Goal: Task Accomplishment & Management: Manage account settings

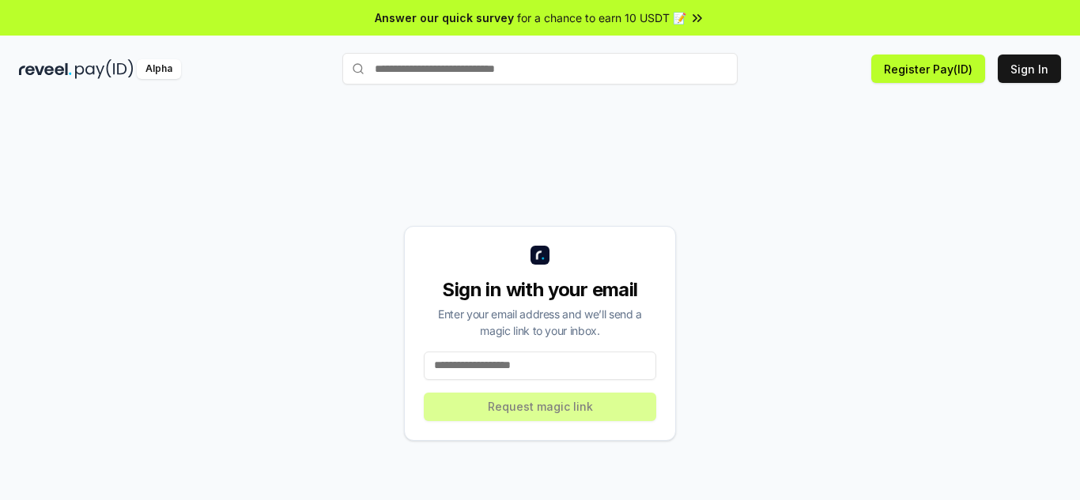
click at [509, 364] on input at bounding box center [540, 366] width 232 height 28
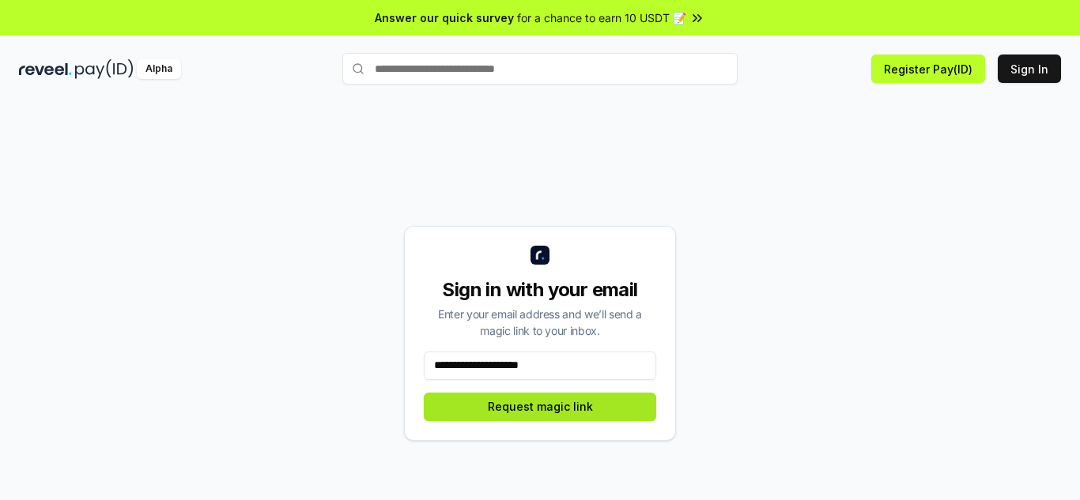
type input "**********"
click at [531, 408] on button "Request magic link" at bounding box center [540, 407] width 232 height 28
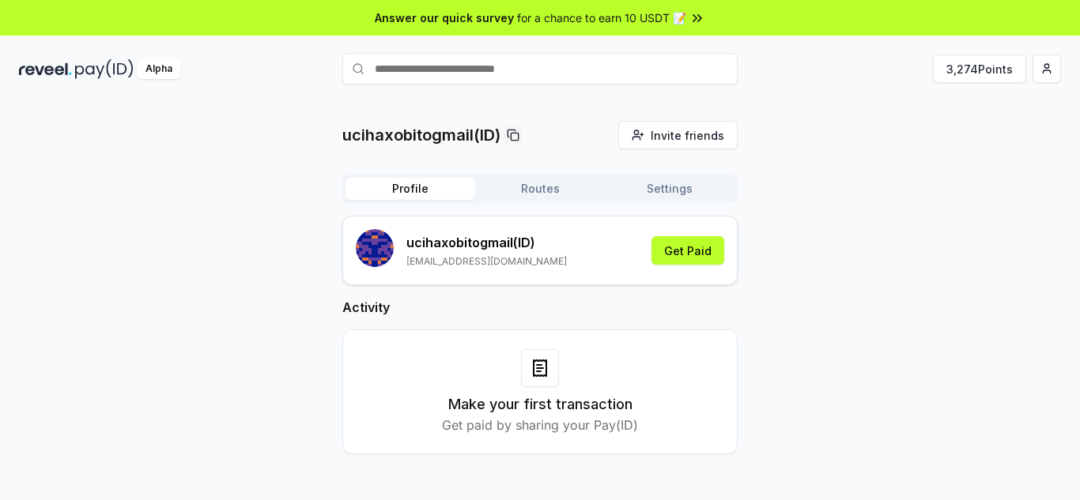
click at [1003, 144] on div "ucihaxobitogmail(ID) Invite friends Invite Profile Routes Settings ucihaxobitog…" at bounding box center [540, 300] width 1042 height 359
click at [697, 253] on button "Get Paid" at bounding box center [687, 250] width 73 height 28
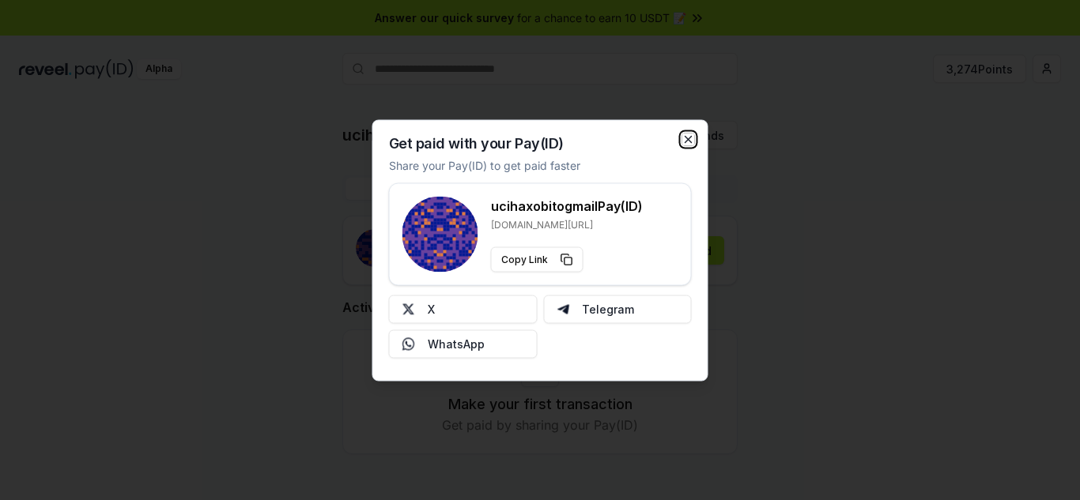
click at [688, 141] on icon "button" at bounding box center [688, 139] width 13 height 13
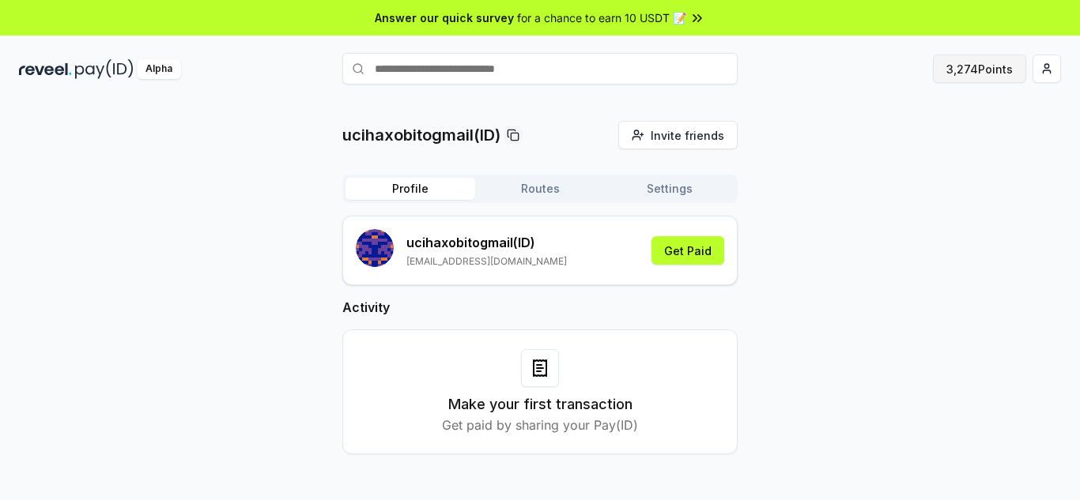
click at [982, 75] on button "3,274 Points" at bounding box center [979, 69] width 93 height 28
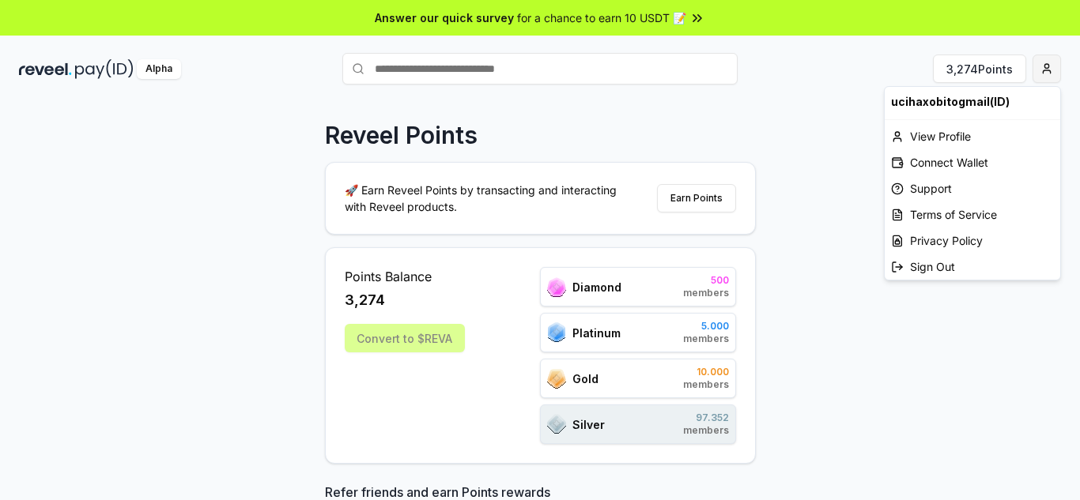
click at [1047, 66] on html "Answer our quick survey for a chance to earn 10 USDT 📝 Alpha 3,274 Points Revee…" at bounding box center [540, 250] width 1080 height 500
click at [952, 134] on div "View Profile" at bounding box center [973, 136] width 176 height 26
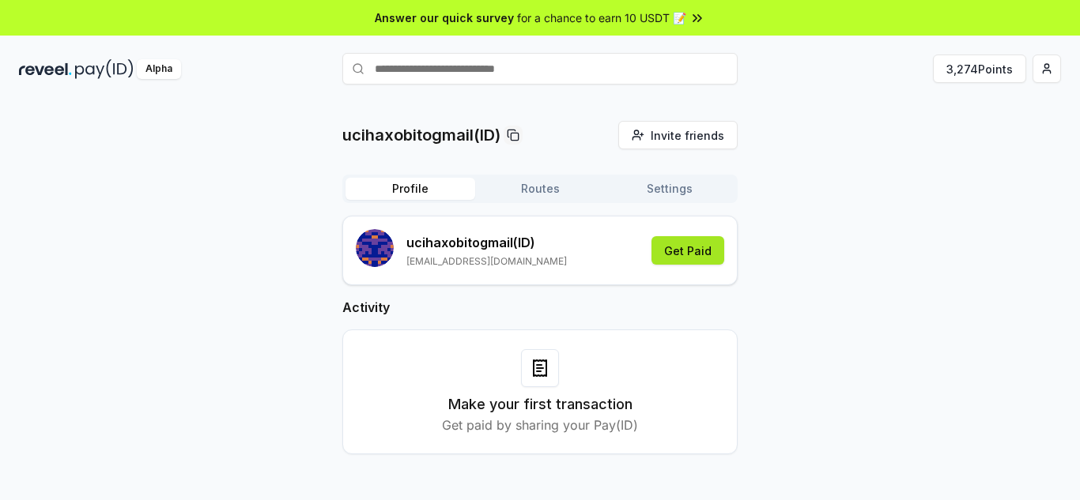
click at [691, 257] on button "Get Paid" at bounding box center [687, 250] width 73 height 28
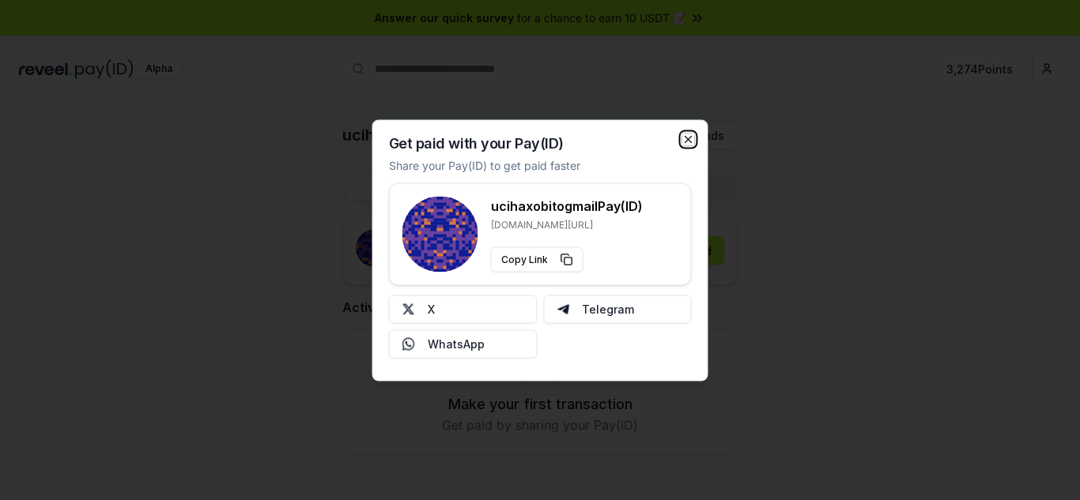
click at [687, 133] on icon "button" at bounding box center [688, 139] width 13 height 13
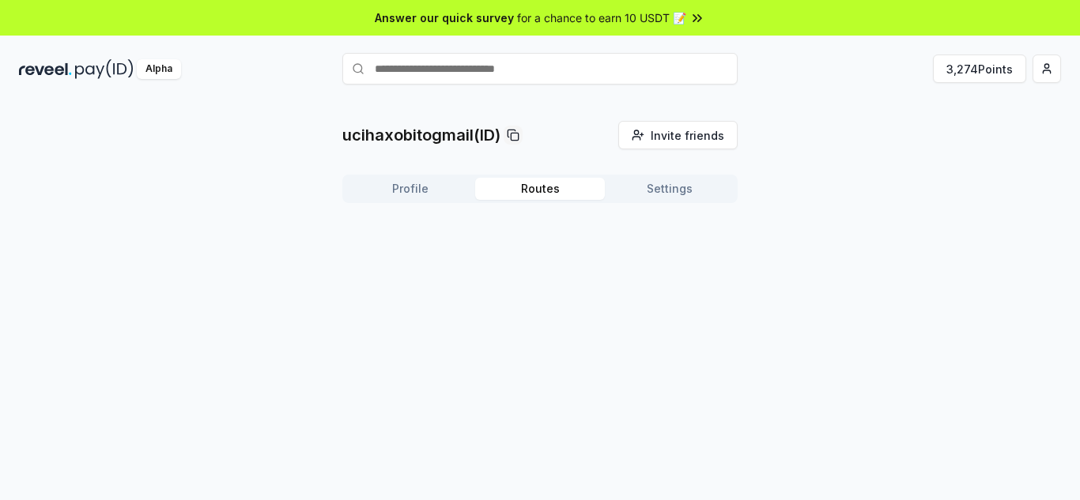
click at [551, 192] on button "Routes" at bounding box center [540, 189] width 130 height 22
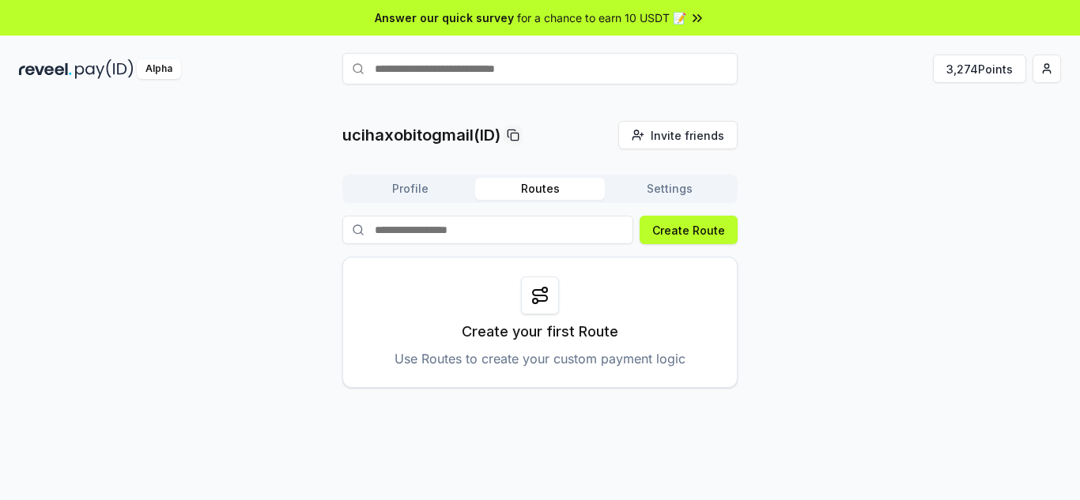
click at [70, 72] on img at bounding box center [45, 69] width 53 height 20
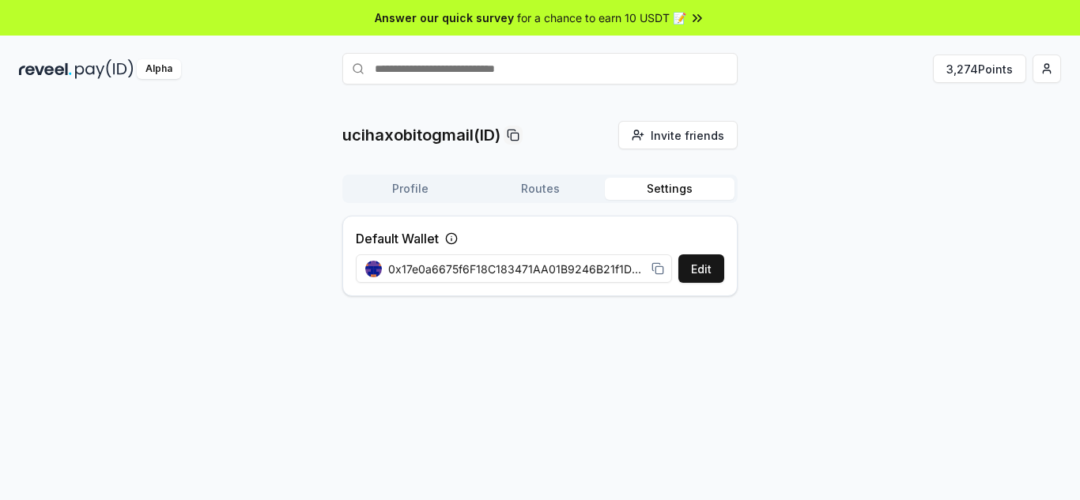
click at [679, 187] on button "Settings" at bounding box center [670, 189] width 130 height 22
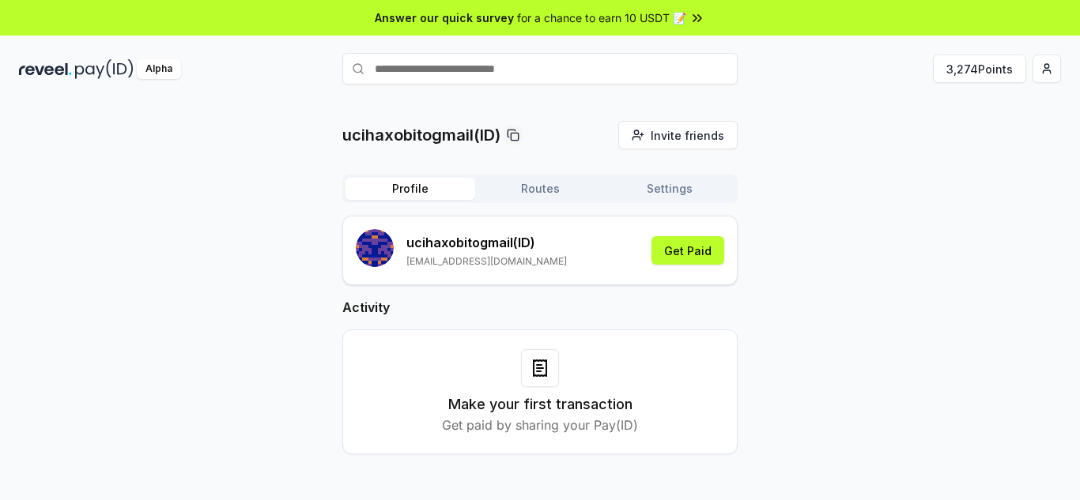
click at [415, 194] on button "Profile" at bounding box center [411, 189] width 130 height 22
click at [981, 69] on button "3,274 Points" at bounding box center [979, 69] width 93 height 28
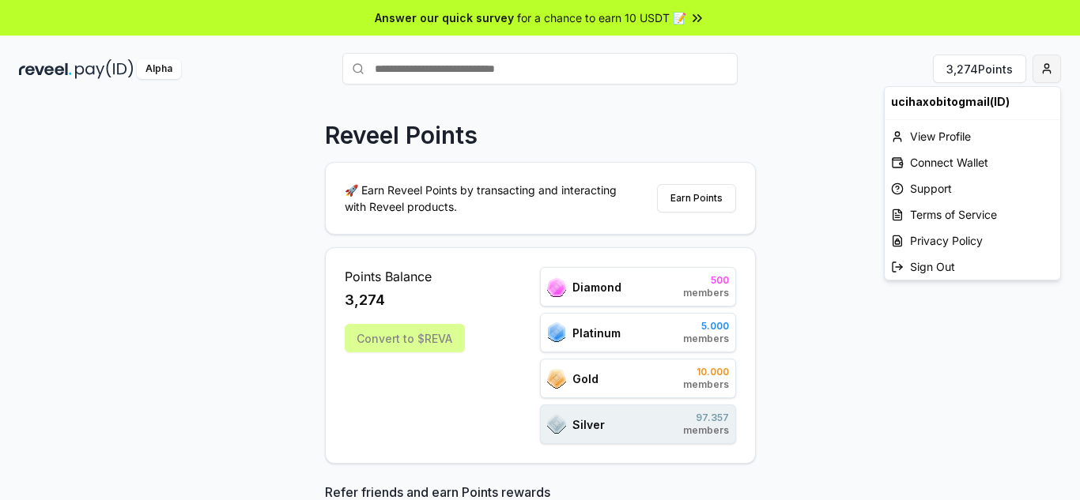
click at [1047, 71] on html "Answer our quick survey for a chance to earn 10 USDT 📝 Alpha 3,274 Points Revee…" at bounding box center [540, 250] width 1080 height 500
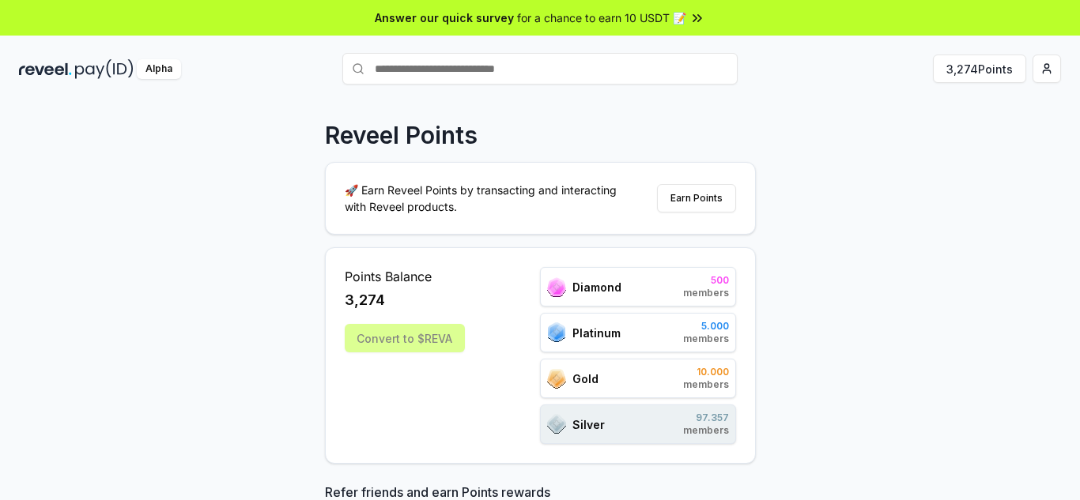
click at [827, 192] on html "Answer our quick survey for a chance to earn 10 USDT 📝 Alpha 3,274 Points Revee…" at bounding box center [540, 250] width 1080 height 500
click at [724, 202] on button "Earn Points" at bounding box center [696, 198] width 79 height 28
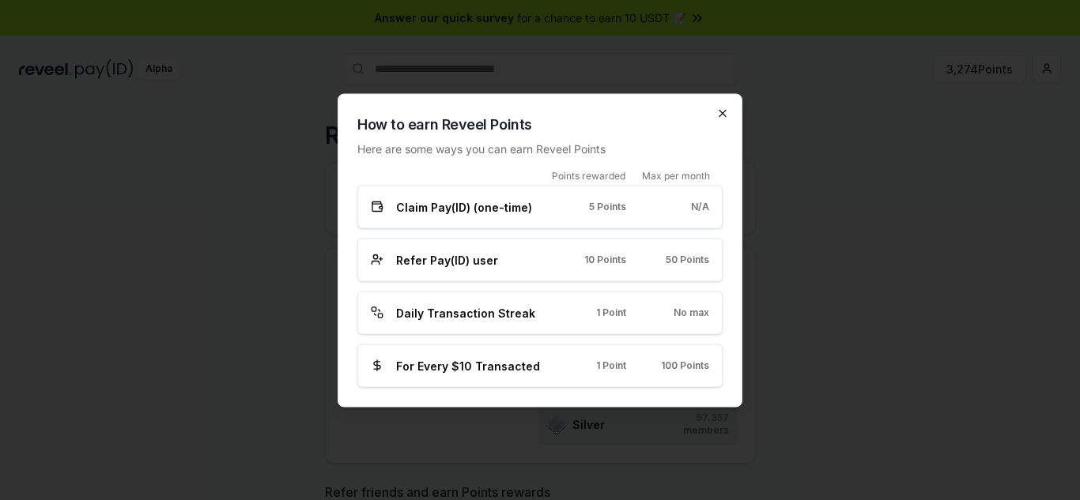
click at [719, 111] on icon "button" at bounding box center [722, 113] width 13 height 13
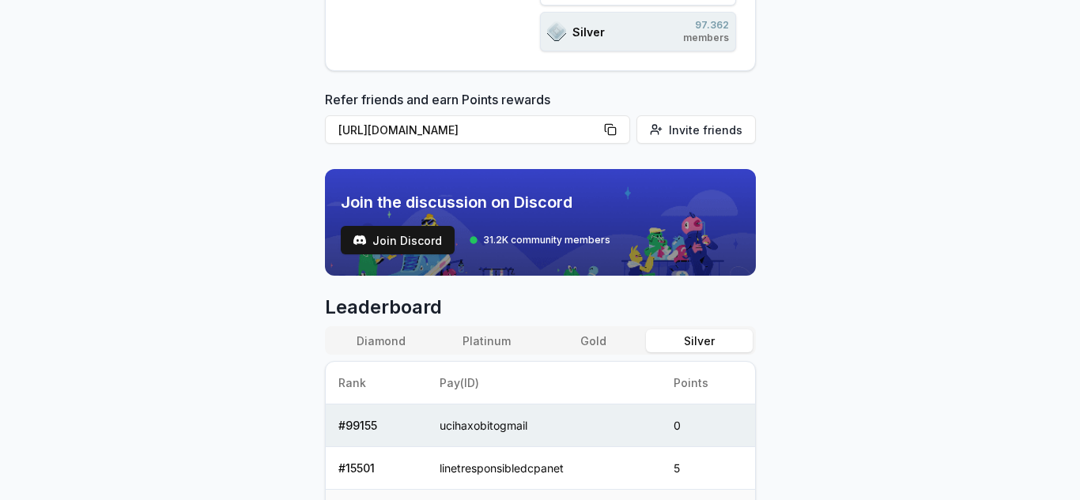
scroll to position [392, 0]
